Goal: Check status: Check status

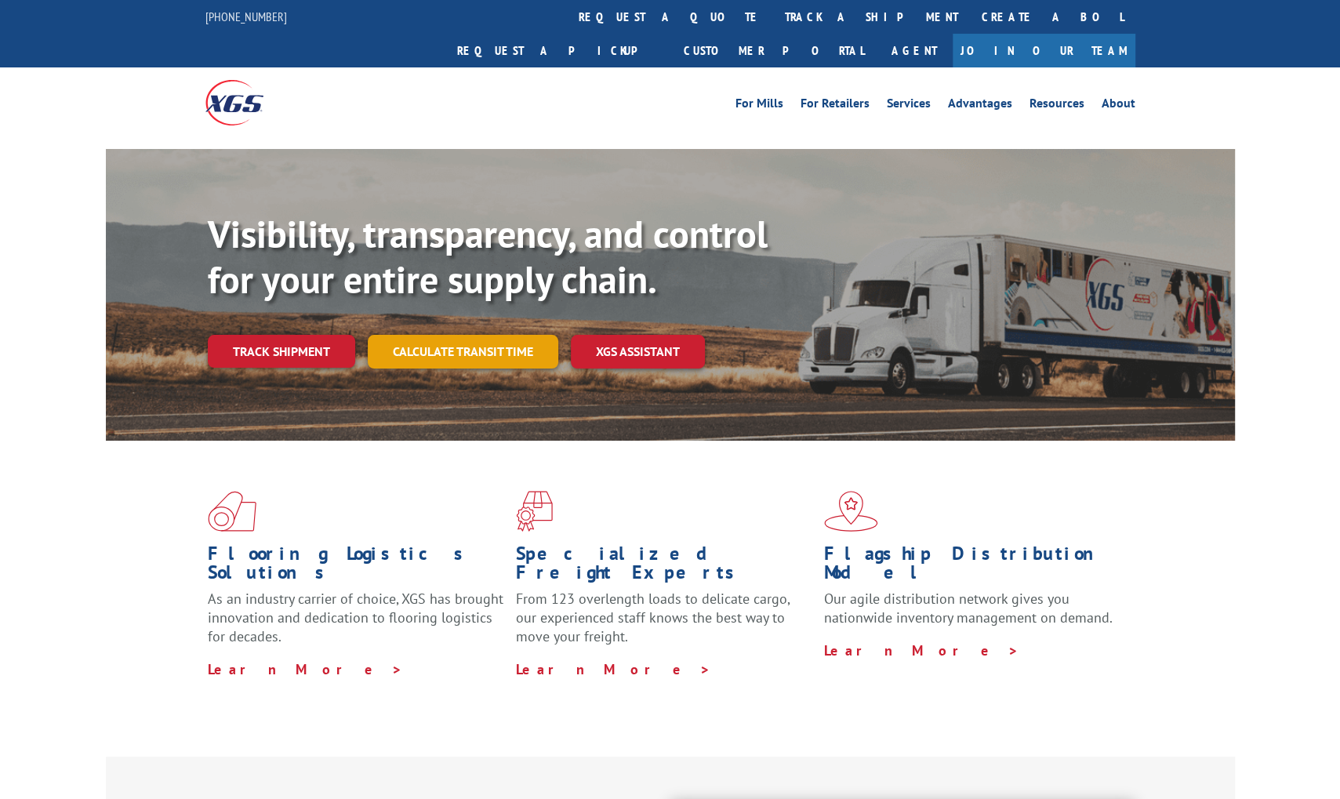
click at [447, 335] on link "Calculate transit time" at bounding box center [463, 352] width 191 height 34
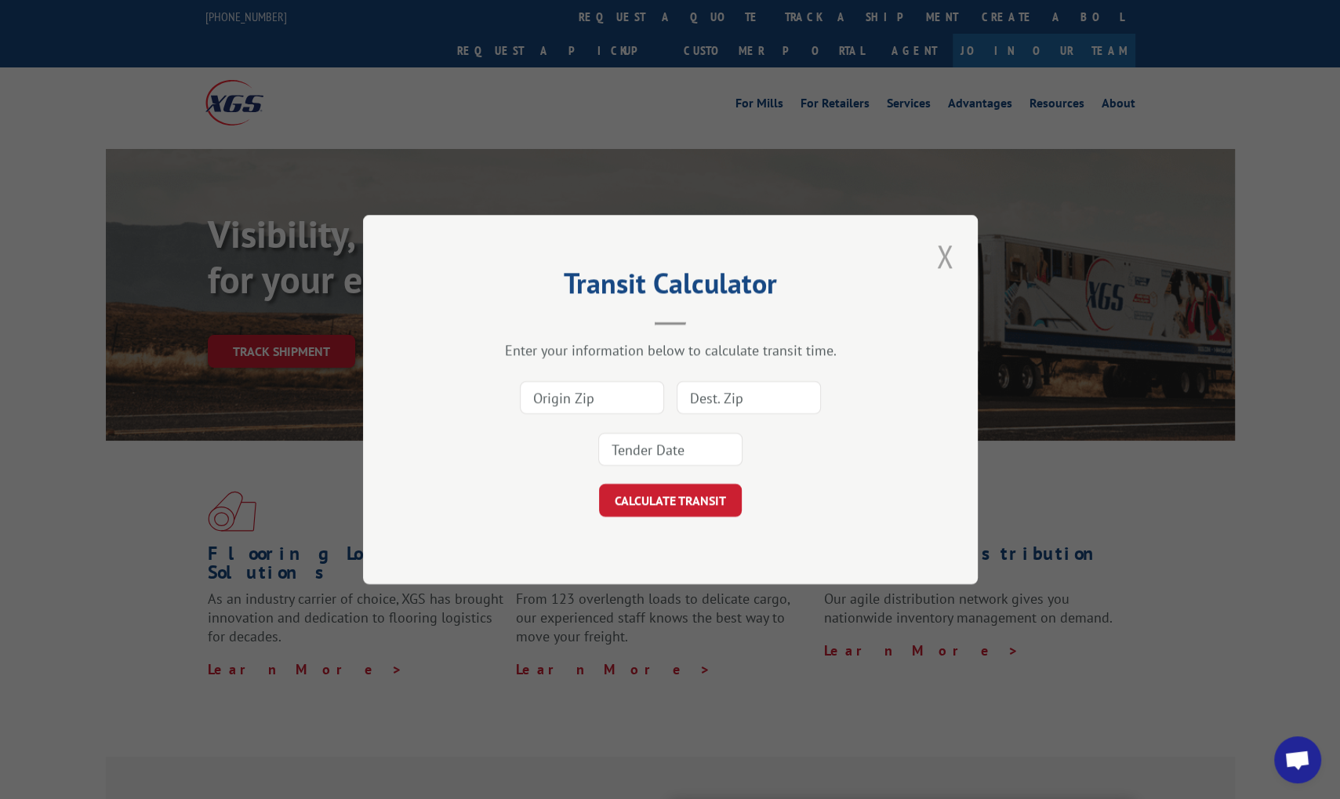
click at [945, 255] on button "Close modal" at bounding box center [944, 255] width 27 height 43
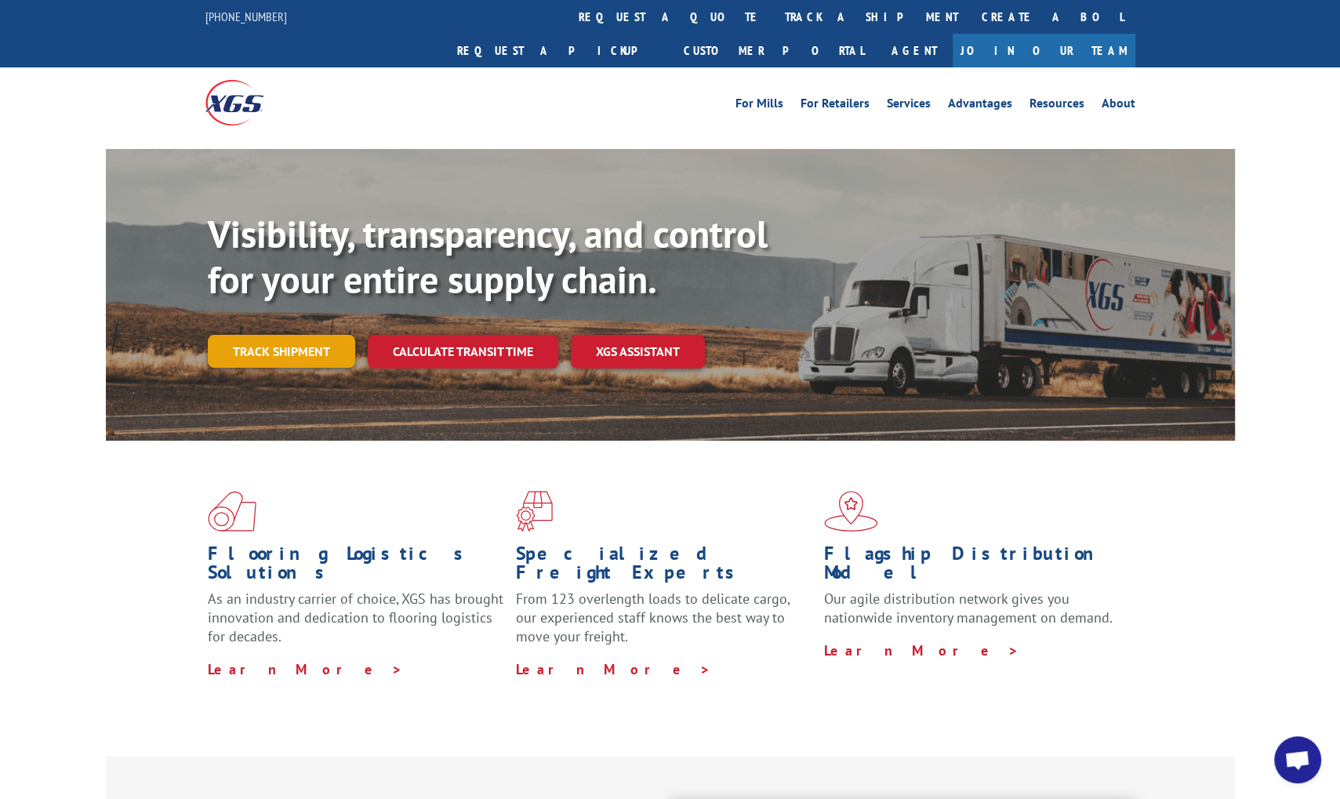
drag, startPoint x: 289, startPoint y: 296, endPoint x: 285, endPoint y: 312, distance: 16.4
click at [287, 299] on div "Visibility, transparency, and control for your entire supply chain. Track shipm…" at bounding box center [721, 321] width 1027 height 219
click at [285, 335] on link "Track shipment" at bounding box center [281, 351] width 147 height 33
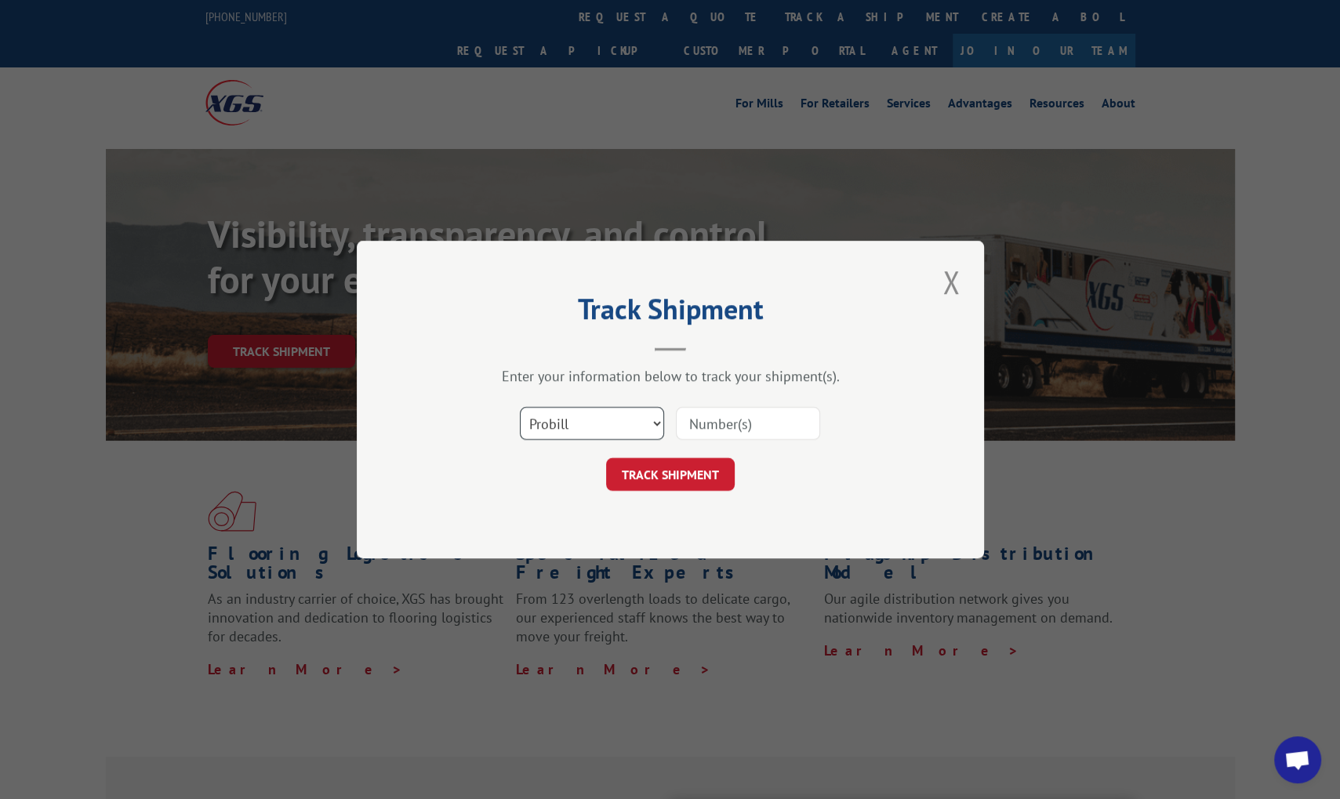
select select "bol"
click option "BOL" at bounding box center [0, 0] width 0 height 0
click at [726, 424] on input at bounding box center [748, 423] width 144 height 33
type input "242537"
click at [682, 475] on button "TRACK SHIPMENT" at bounding box center [670, 474] width 129 height 33
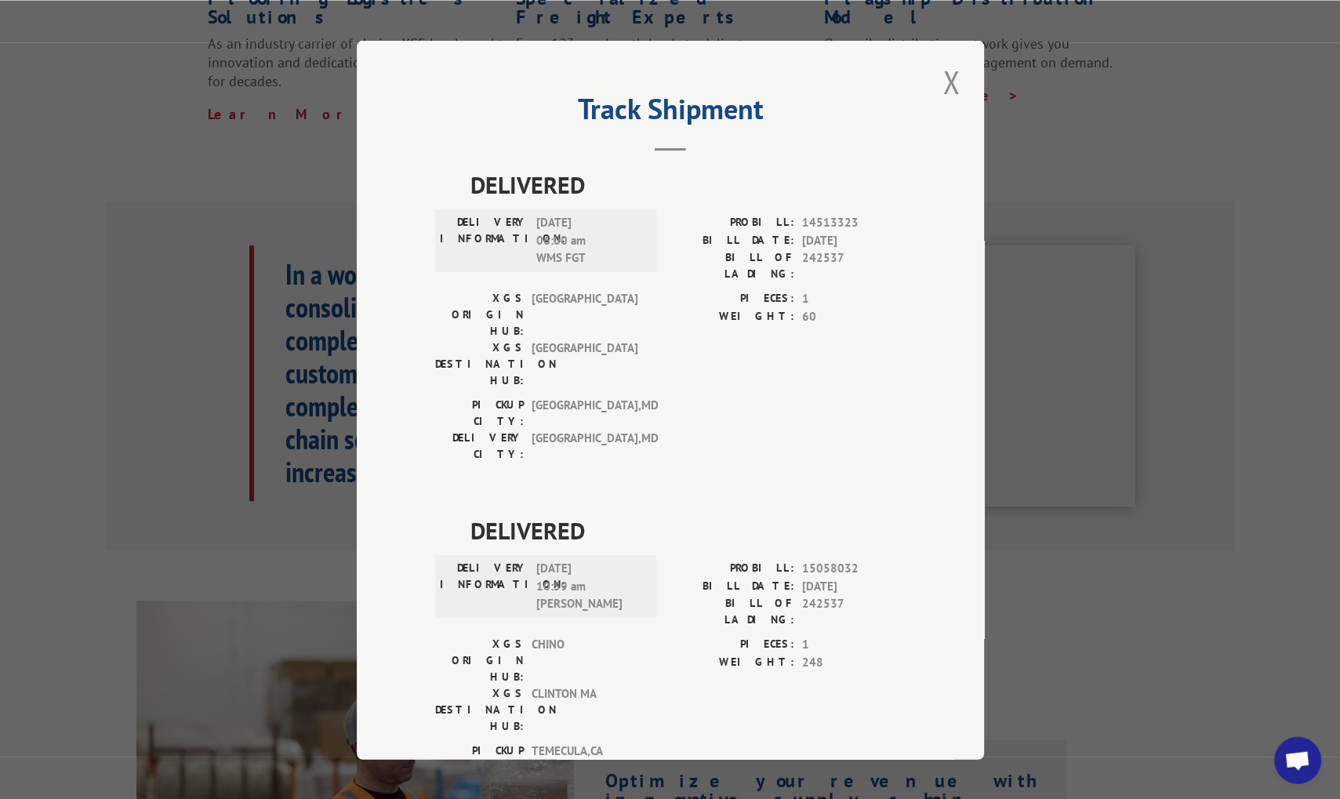
scroll to position [754, 0]
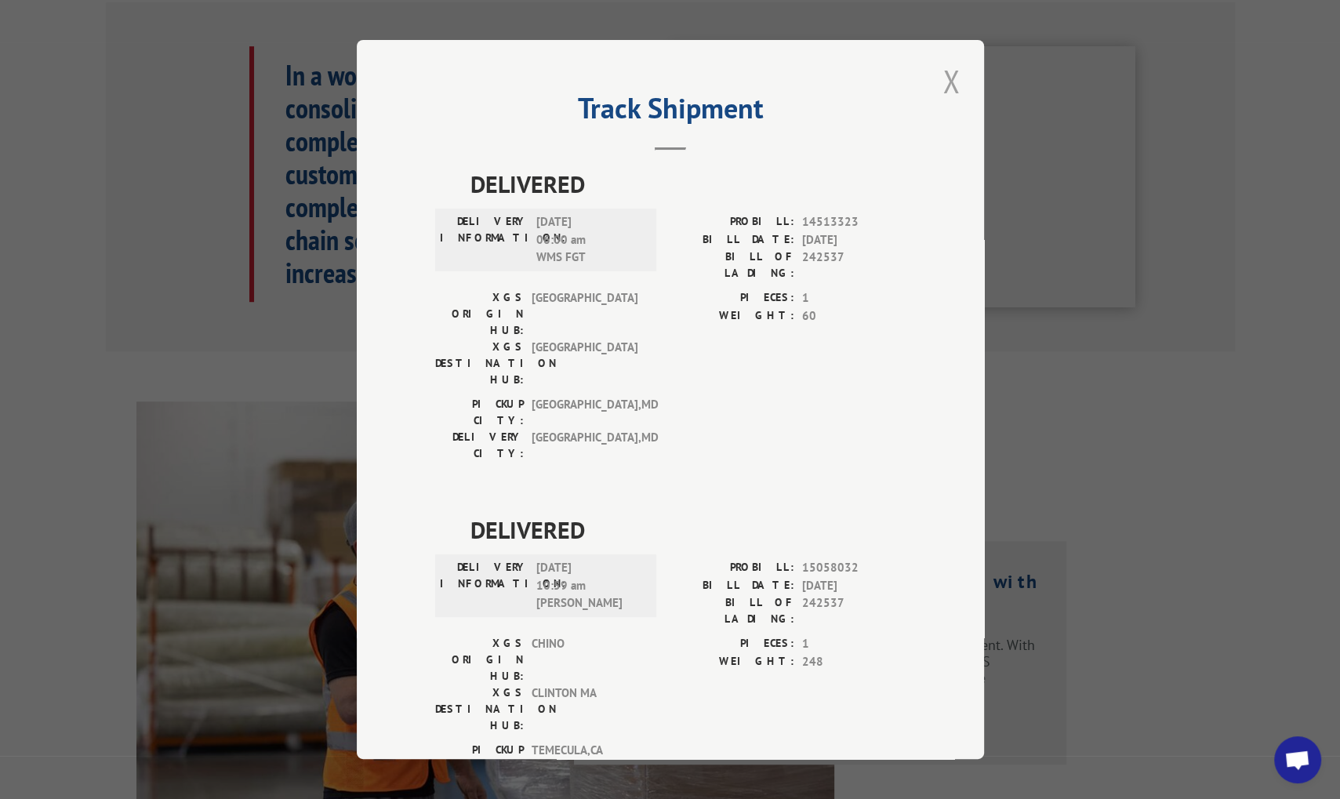
click at [945, 85] on button "Close modal" at bounding box center [951, 81] width 27 height 43
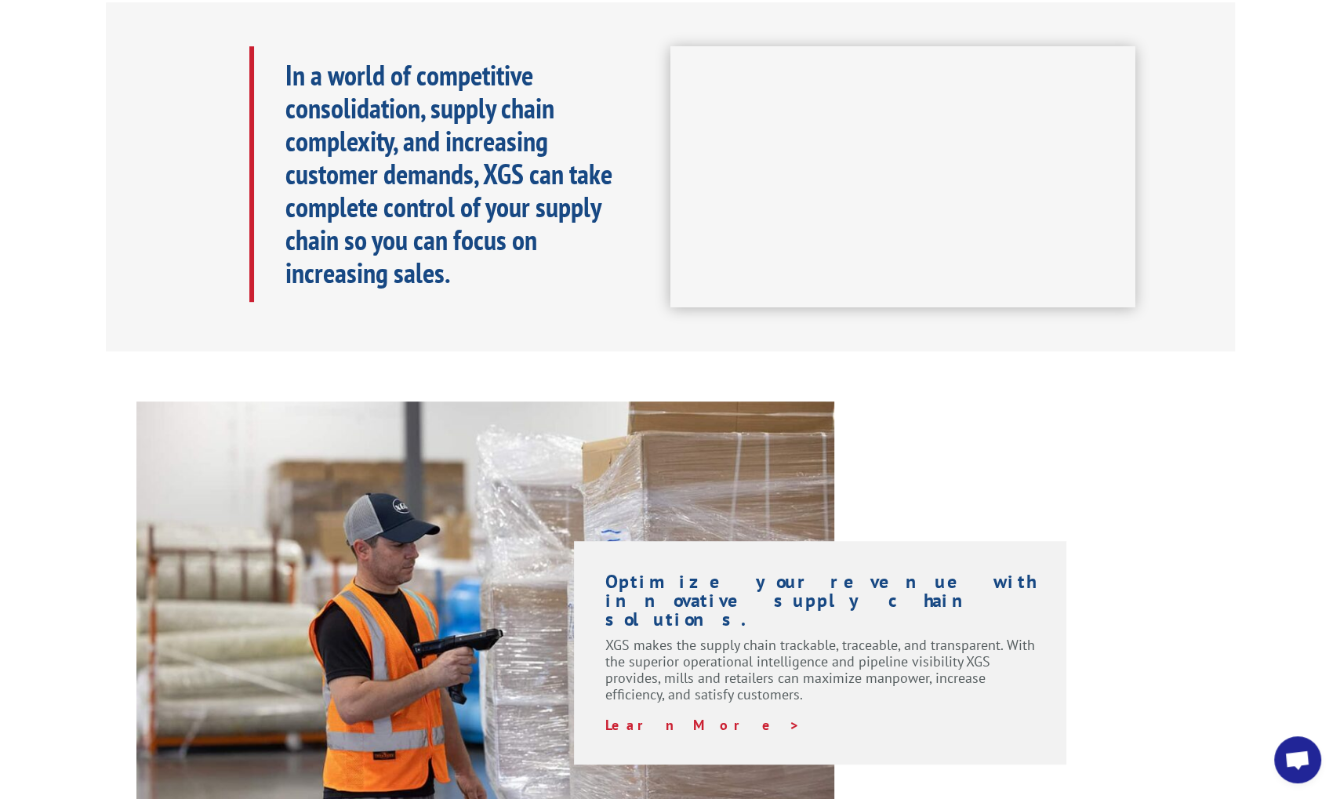
scroll to position [0, 0]
